Goal: Complete application form

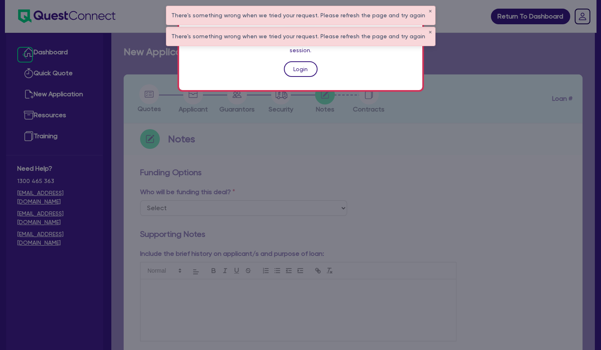
click at [297, 61] on link "Login" at bounding box center [301, 69] width 34 height 16
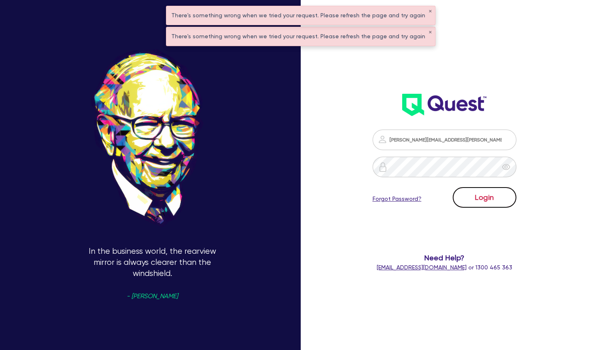
click at [470, 189] on button "Login" at bounding box center [485, 197] width 64 height 21
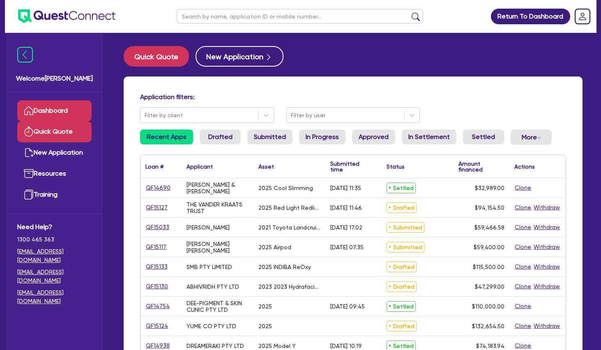
click at [69, 133] on link "Quick Quote" at bounding box center [54, 131] width 74 height 21
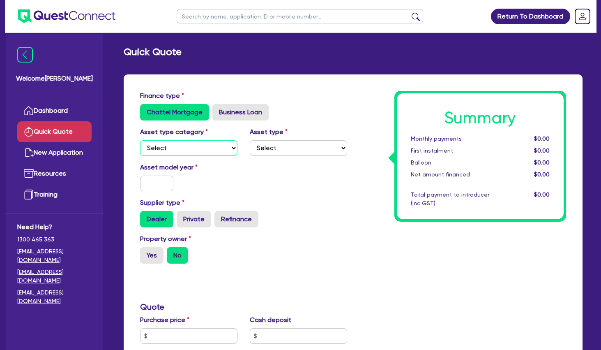
click at [140, 140] on select "Select Cars and light trucks Primary assets Secondary assets Tertiary assets" at bounding box center [188, 148] width 97 height 16
select select "TERTIARY_ASSETS"
click option "Tertiary assets" at bounding box center [0, 0] width 0 height 0
click at [250, 140] on select "Select Beauty equipment IT equipment IT software Watercraft Other" at bounding box center [298, 148] width 97 height 16
select select "BEAUTY_EQUIPMENT"
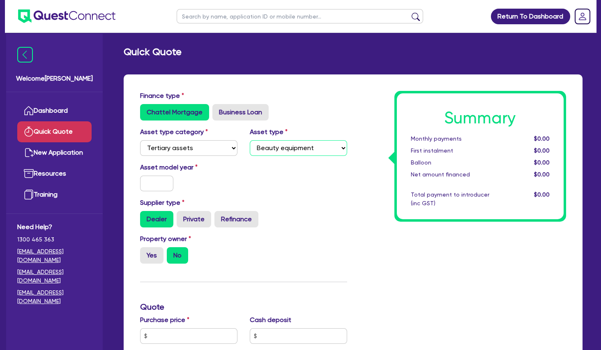
click option "Beauty equipment" at bounding box center [0, 0] width 0 height 0
click at [161, 179] on input "text" at bounding box center [156, 184] width 33 height 16
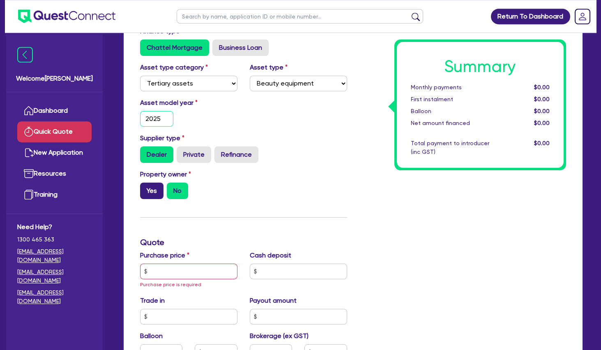
type input "2025"
click at [157, 190] on label "Yes" at bounding box center [151, 191] width 23 height 16
click at [146, 188] on input "Yes" at bounding box center [142, 185] width 5 height 5
radio input "true"
click at [169, 269] on input "text" at bounding box center [188, 272] width 97 height 16
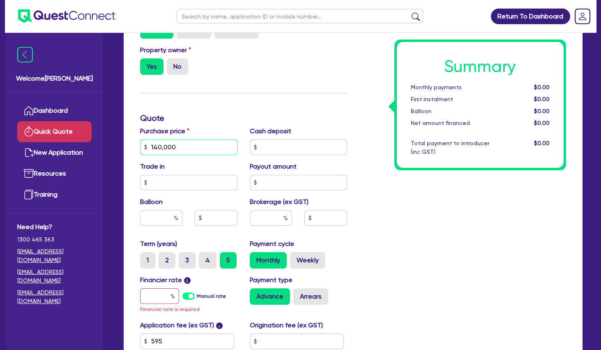
scroll to position [230, 0]
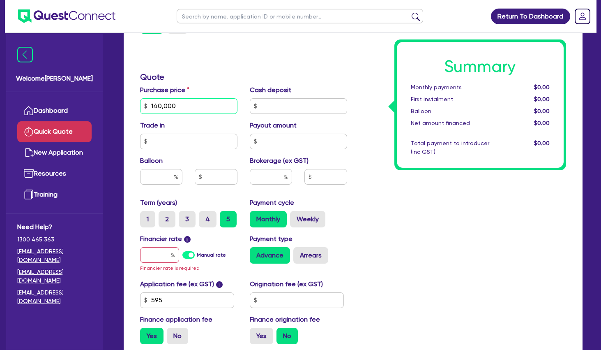
type input "140,000"
click at [161, 255] on input "text" at bounding box center [159, 255] width 39 height 16
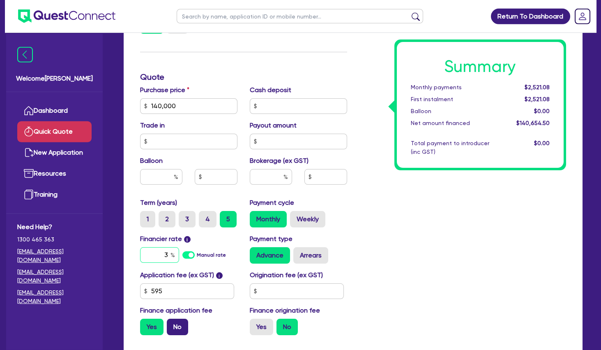
type input "3"
click at [176, 324] on label "No" at bounding box center [177, 327] width 21 height 16
click at [172, 324] on input "No" at bounding box center [169, 321] width 5 height 5
radio input "true"
click at [310, 219] on label "Weekly" at bounding box center [307, 219] width 35 height 16
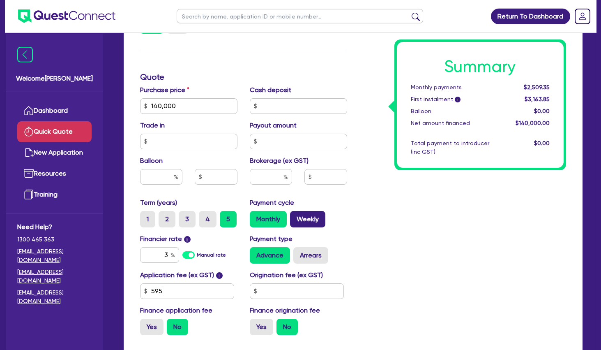
click at [296, 216] on input "Weekly" at bounding box center [292, 213] width 5 height 5
radio input "true"
click at [378, 211] on div "Summary Weekly payments $579.68 First instalment i $1,234.18 Balloon $0.00 Net …" at bounding box center [464, 101] width 220 height 481
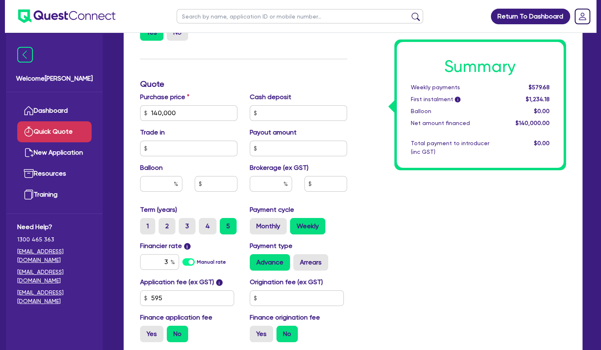
scroll to position [222, 0]
click at [169, 262] on input "3" at bounding box center [159, 262] width 39 height 16
type input "30"
click at [367, 230] on div "Summary Weekly payments $579.68 First instalment i $1,234.18 Balloon $0.00 Net …" at bounding box center [464, 108] width 220 height 481
drag, startPoint x: 184, startPoint y: 117, endPoint x: 127, endPoint y: 111, distance: 57.5
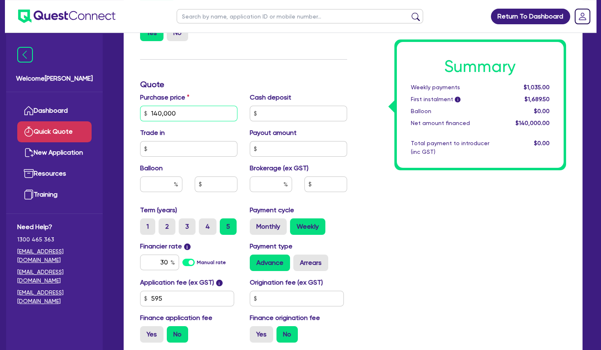
click at [140, 111] on input "140,000" at bounding box center [188, 114] width 97 height 16
click at [466, 225] on div "Summary Weekly payments $1,035.00 First instalment i $1,689.50 Balloon $0.00 Ne…" at bounding box center [464, 108] width 220 height 481
drag, startPoint x: 178, startPoint y: 114, endPoint x: 141, endPoint y: 116, distance: 37.4
click at [141, 116] on input "157,000" at bounding box center [188, 114] width 97 height 16
type input "120,000"
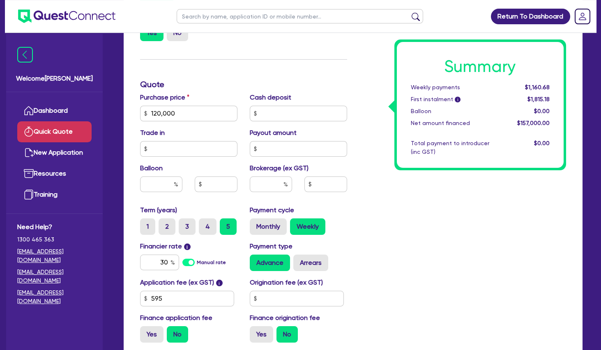
click at [410, 188] on div "Summary Weekly payments $1,160.68 First instalment i $1,815.18 Balloon $0.00 Ne…" at bounding box center [464, 108] width 220 height 481
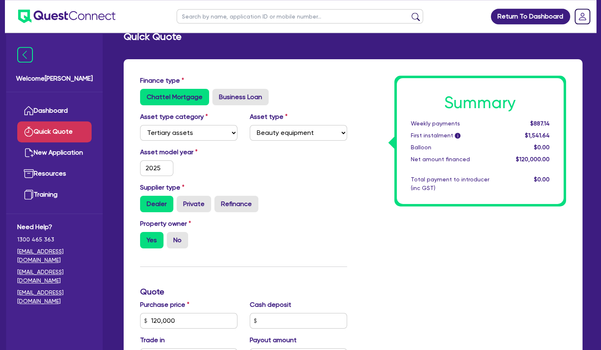
scroll to position [0, 0]
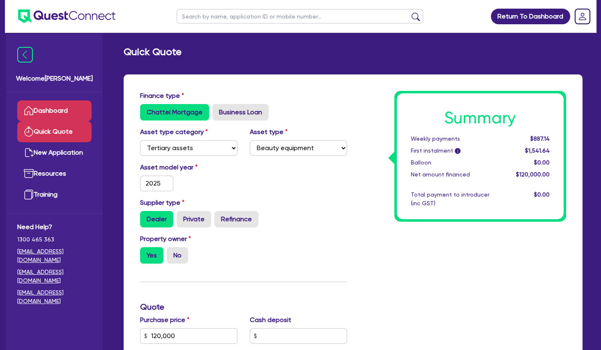
click at [67, 113] on link "Dashboard" at bounding box center [54, 110] width 74 height 21
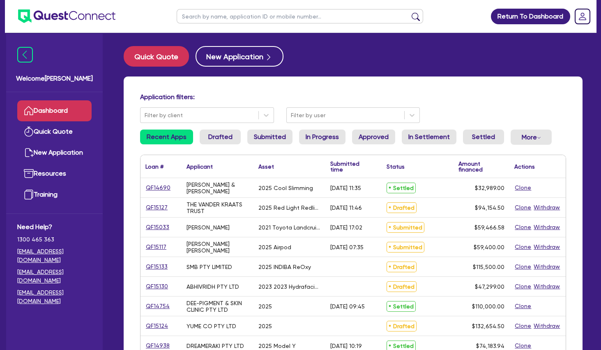
click at [241, 14] on input "text" at bounding box center [300, 16] width 247 height 14
type input "smb"
click at [409, 12] on button "submit" at bounding box center [415, 18] width 13 height 12
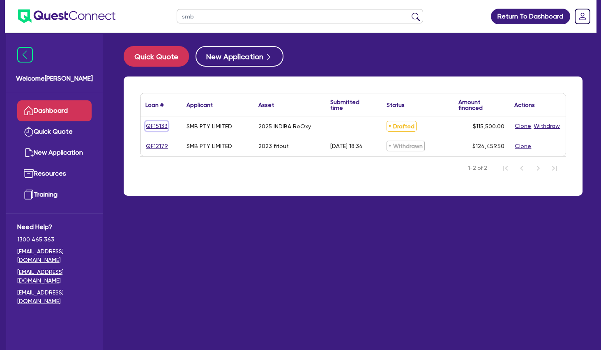
click at [160, 128] on link "QF15133" at bounding box center [157, 125] width 23 height 9
select select "TERTIARY_ASSETS"
select select "BEAUTY_EQUIPMENT"
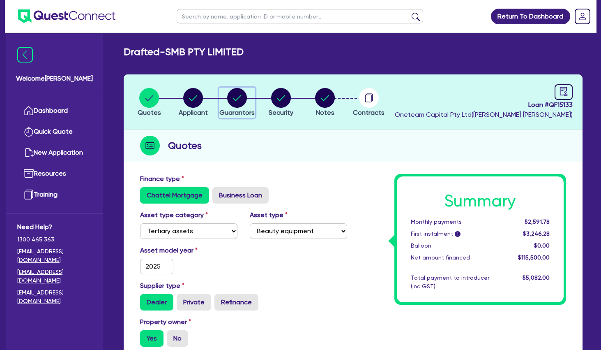
click at [245, 99] on circle "button" at bounding box center [237, 98] width 20 height 20
select select "MRS"
select select "QLD"
select select "MARRIED"
select select "PROPERTY"
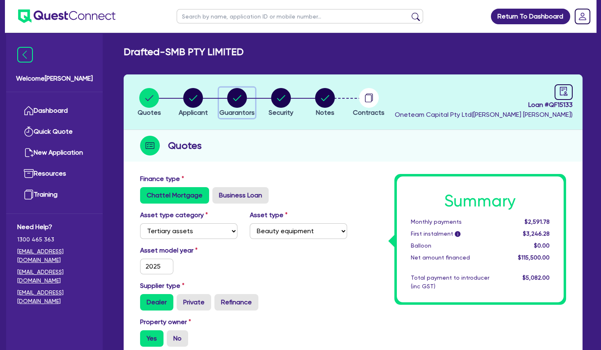
select select "CASH"
select select "VEHICLE"
select select "OTHER"
select select "MORTGAGE"
select select "VEHICLE_LOAN"
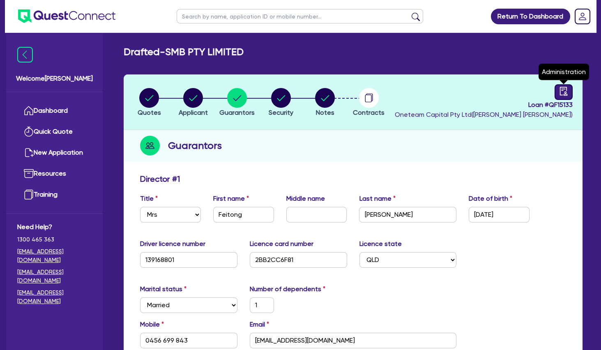
click at [561, 89] on icon "audit" at bounding box center [563, 91] width 7 height 9
select select "DRAFTED_NEW"
select select "Other"
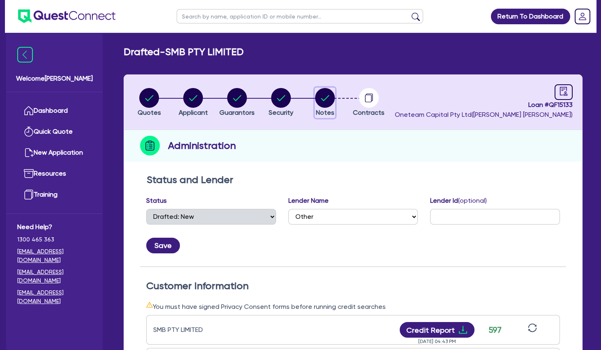
click at [324, 100] on circle "button" at bounding box center [325, 98] width 20 height 20
select select "Other"
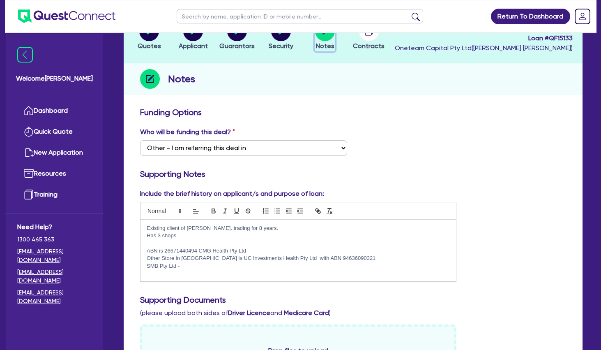
scroll to position [69, 0]
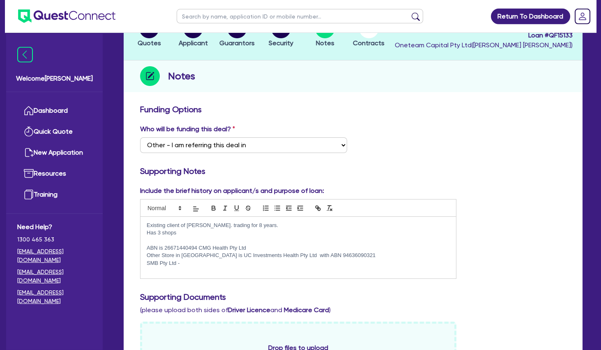
click at [160, 231] on p "Has 3 shops" at bounding box center [298, 232] width 303 height 7
click at [183, 239] on p at bounding box center [298, 240] width 303 height 7
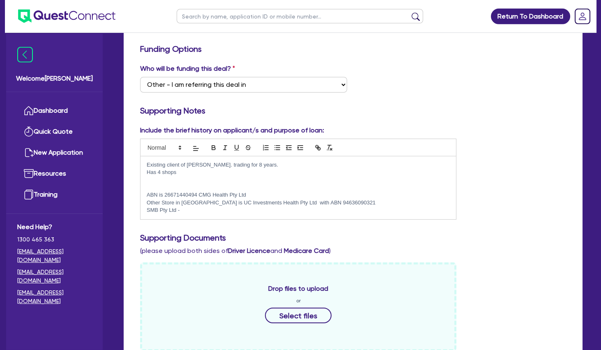
scroll to position [130, 0]
click at [251, 167] on p "Existing client of [PERSON_NAME]. trading for 8 years." at bounding box center [298, 164] width 303 height 7
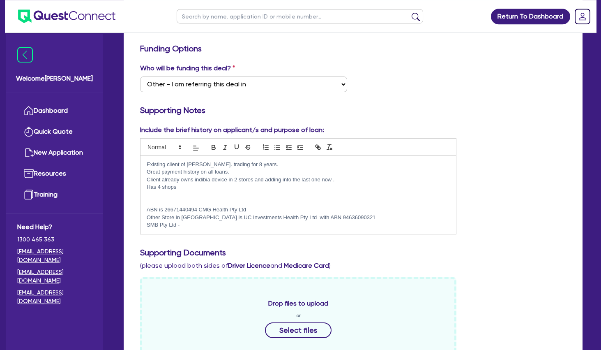
click at [197, 202] on p at bounding box center [298, 202] width 303 height 7
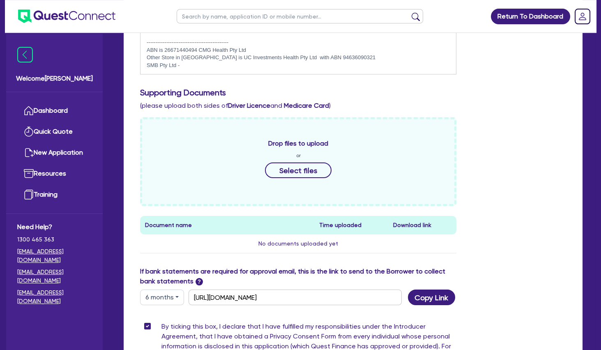
scroll to position [297, 0]
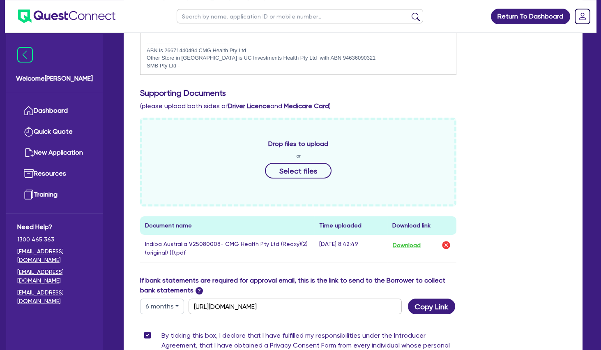
click at [162, 304] on button "6 months" at bounding box center [162, 306] width 44 height 16
click at [168, 284] on link "12 months" at bounding box center [173, 287] width 65 height 15
type input "[URL][DOMAIN_NAME]"
click at [431, 303] on button "Copy Link" at bounding box center [431, 306] width 47 height 16
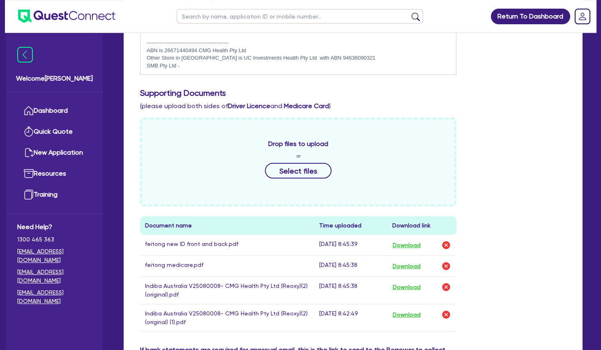
click at [510, 176] on div "Drop files to upload or Select files Document name Time uploaded Download link …" at bounding box center [353, 231] width 439 height 227
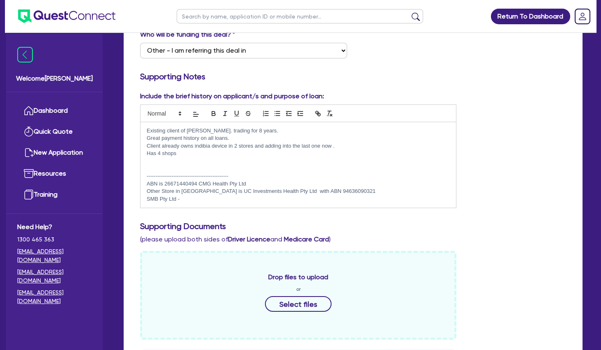
scroll to position [152, 0]
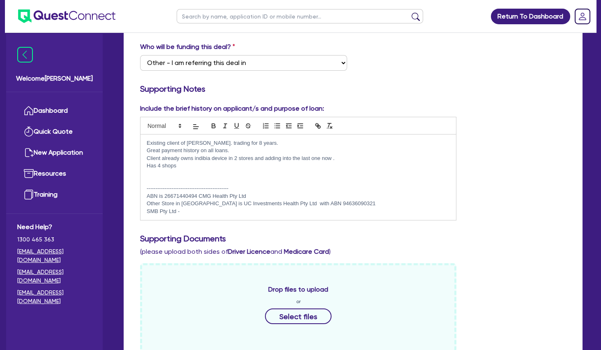
click at [148, 144] on p "Existing client of [PERSON_NAME]. trading for 8 years." at bounding box center [298, 142] width 303 height 7
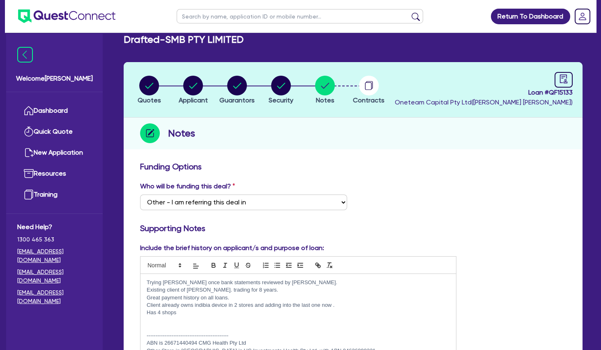
scroll to position [0, 0]
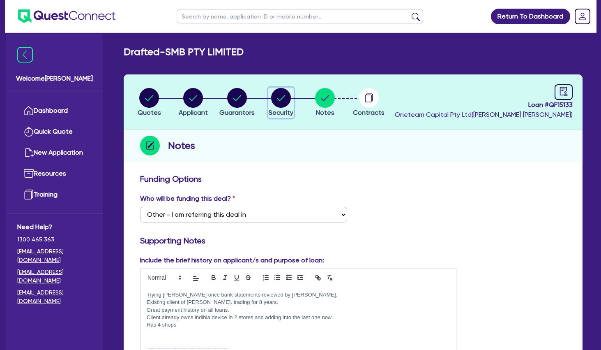
click at [282, 97] on circle "button" at bounding box center [281, 98] width 20 height 20
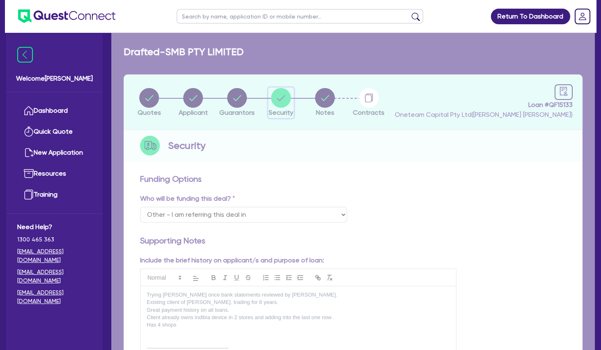
select select "TERTIARY_ASSETS"
select select "BEAUTY_EQUIPMENT"
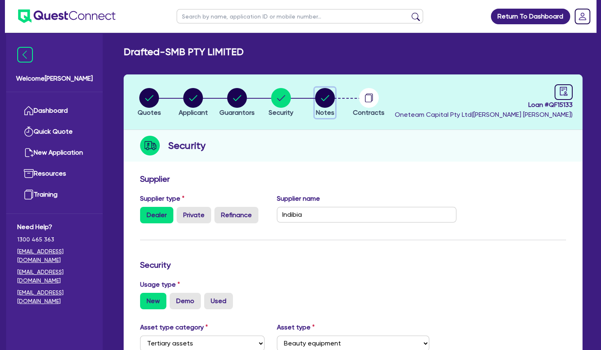
click at [326, 99] on circle "button" at bounding box center [325, 98] width 20 height 20
select select "Other"
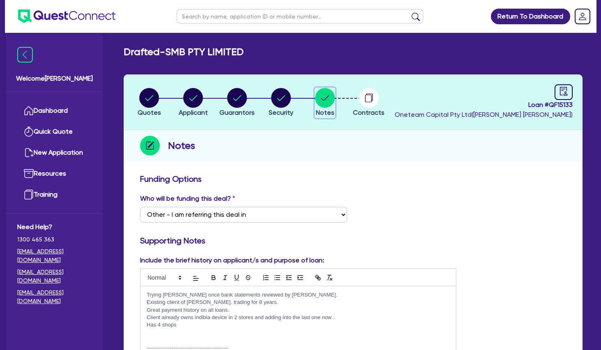
scroll to position [33, 0]
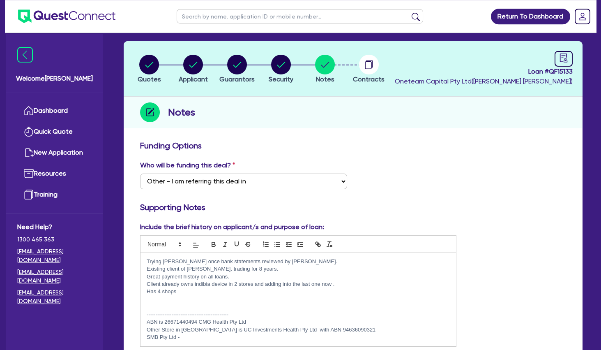
click at [200, 308] on p at bounding box center [298, 306] width 303 height 7
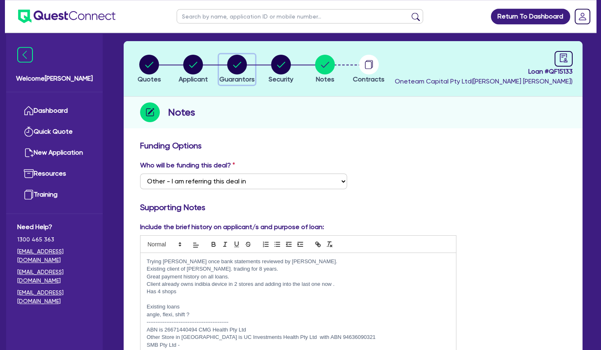
click at [237, 64] on circle "button" at bounding box center [237, 65] width 20 height 20
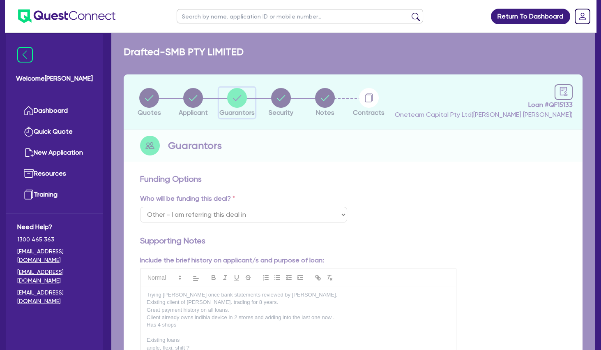
select select "MRS"
select select "QLD"
select select "MARRIED"
select select "PROPERTY"
select select "CASH"
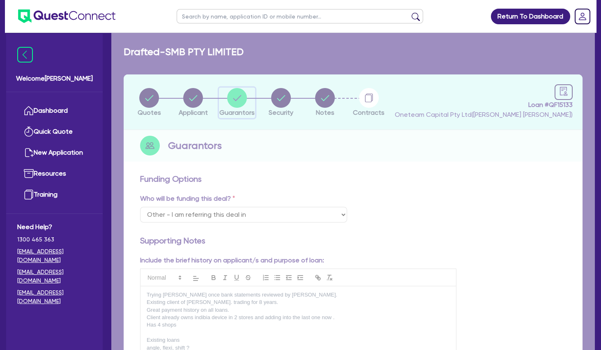
select select "VEHICLE"
select select "OTHER"
select select "MORTGAGE"
select select "VEHICLE_LOAN"
